Goal: Task Accomplishment & Management: Manage account settings

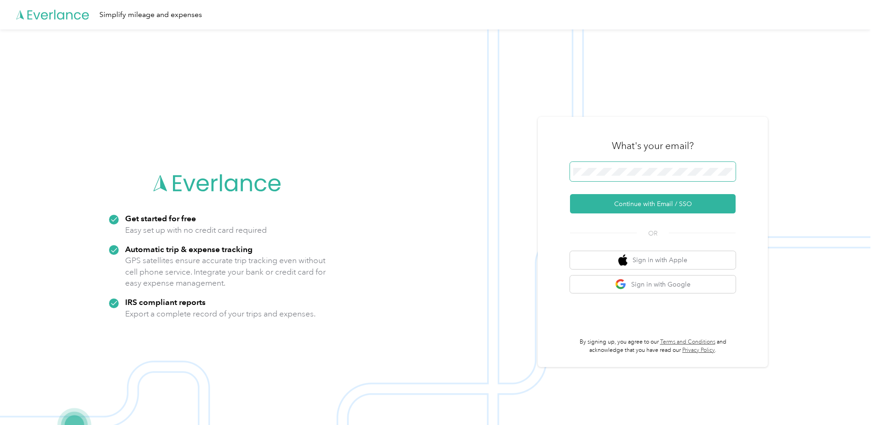
click at [618, 167] on span at bounding box center [653, 171] width 166 height 19
drag, startPoint x: 618, startPoint y: 167, endPoint x: 590, endPoint y: 181, distance: 31.5
click at [590, 181] on span at bounding box center [653, 171] width 166 height 19
click at [661, 204] on button "Continue with Email / SSO" at bounding box center [653, 203] width 166 height 19
